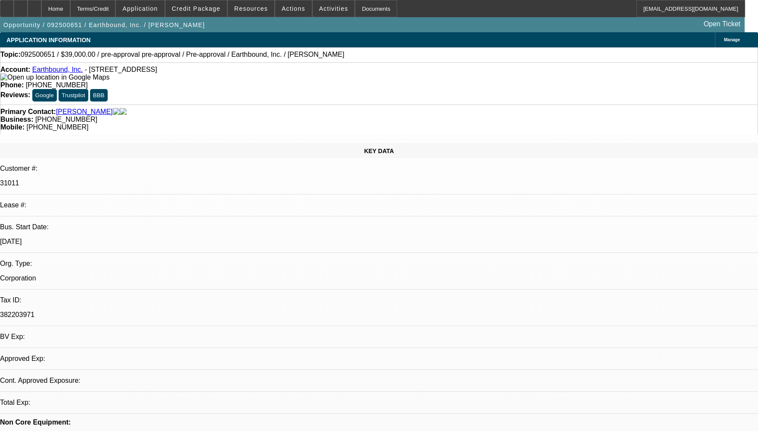
select select "0"
select select "2"
select select "0.1"
select select "1"
select select "2"
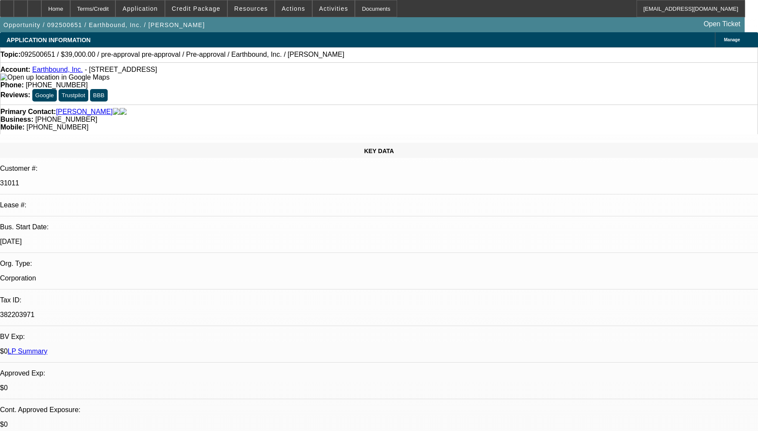
select select "4"
select select "0"
select select "2"
select select "0.1"
select select "1"
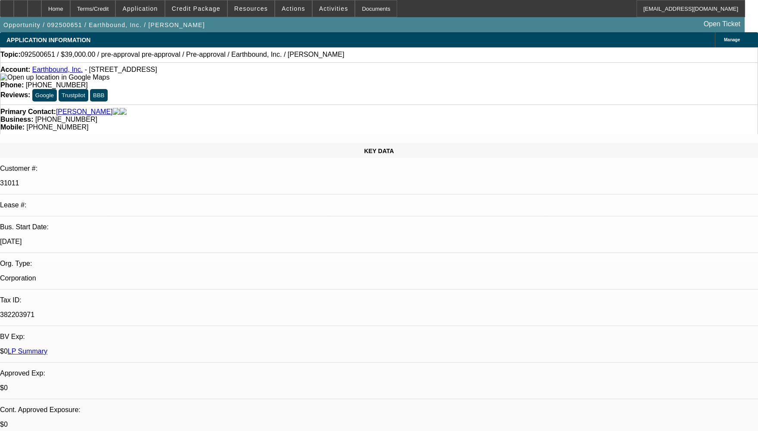
select select "2"
select select "4"
radio input "true"
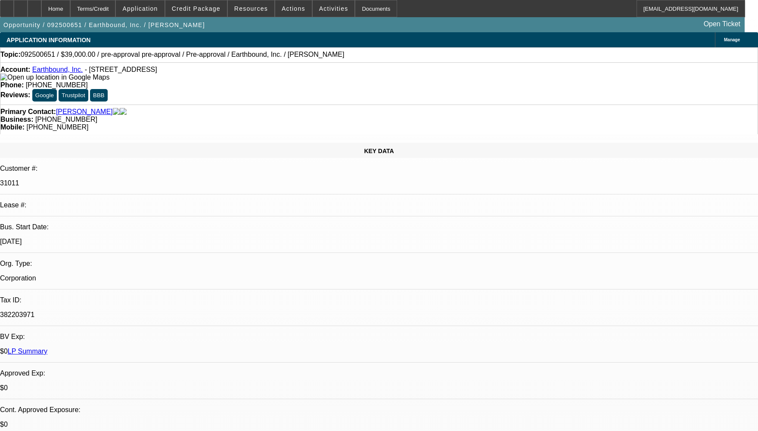
scroll to position [10, 0]
type textarea "CUSTOMER HAS 1 ACTIVE SERVICE DEAL HE HAS BEEN PAYING WELL TO BEACON, HE DIDN'T…"
radio input "true"
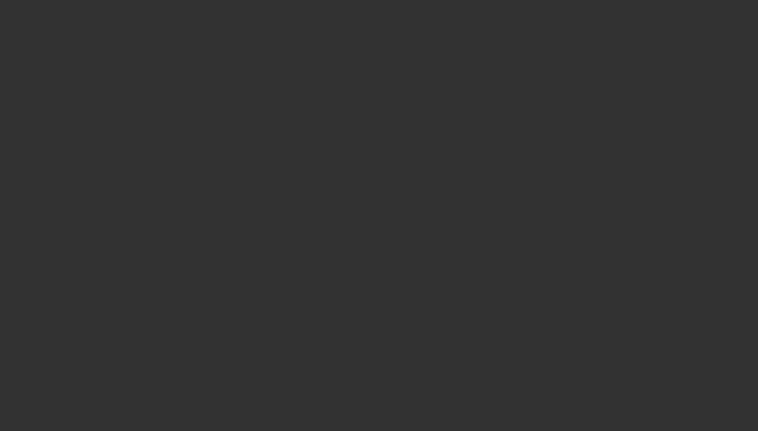
scroll to position [0, 0]
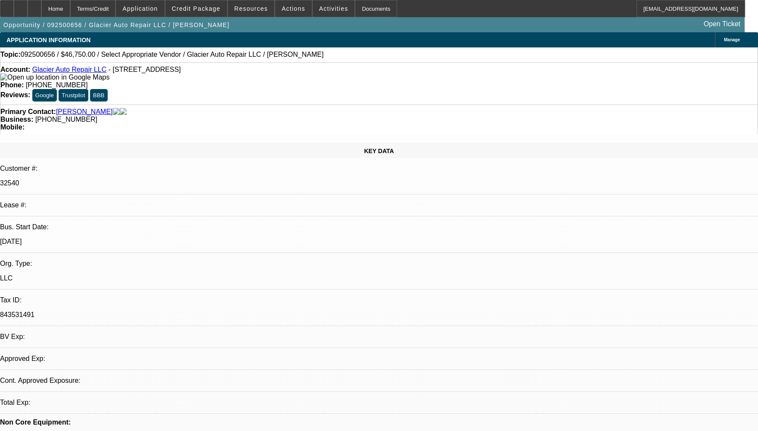
select select "0.15"
select select "2"
select select "0.1"
select select "4"
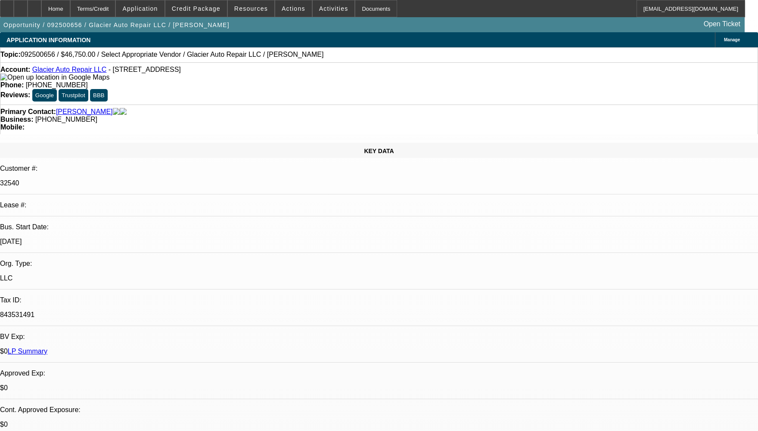
drag, startPoint x: 686, startPoint y: 127, endPoint x: 645, endPoint y: 155, distance: 49.7
radio input "true"
type textarea "WE HAVE NOT COLLECTED ANY PAYMENT AT BEACON AS ALL ARE SOLD DEALS."
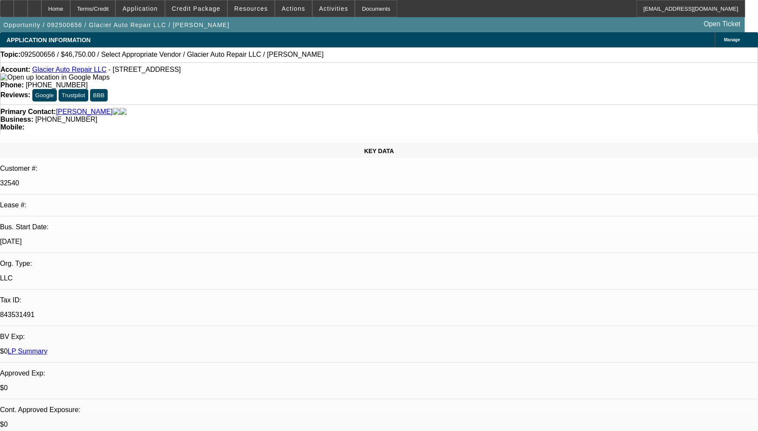
radio input "true"
